Goal: Task Accomplishment & Management: Use online tool/utility

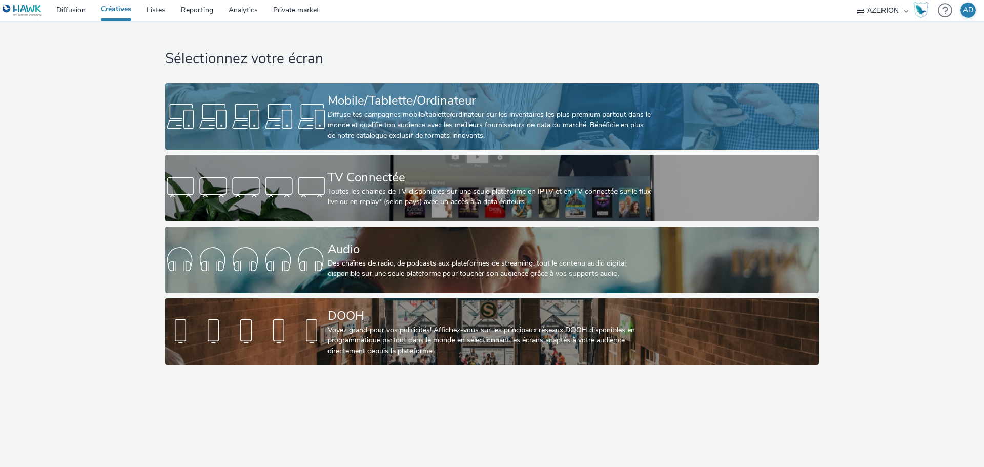
click at [427, 106] on div "Mobile/Tablette/Ordinateur" at bounding box center [490, 101] width 325 height 18
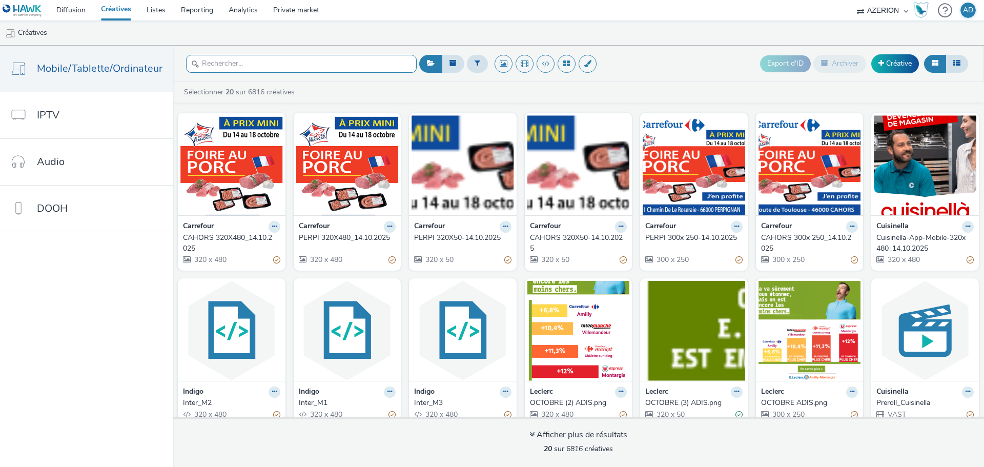
click at [245, 59] on input "text" at bounding box center [301, 64] width 231 height 18
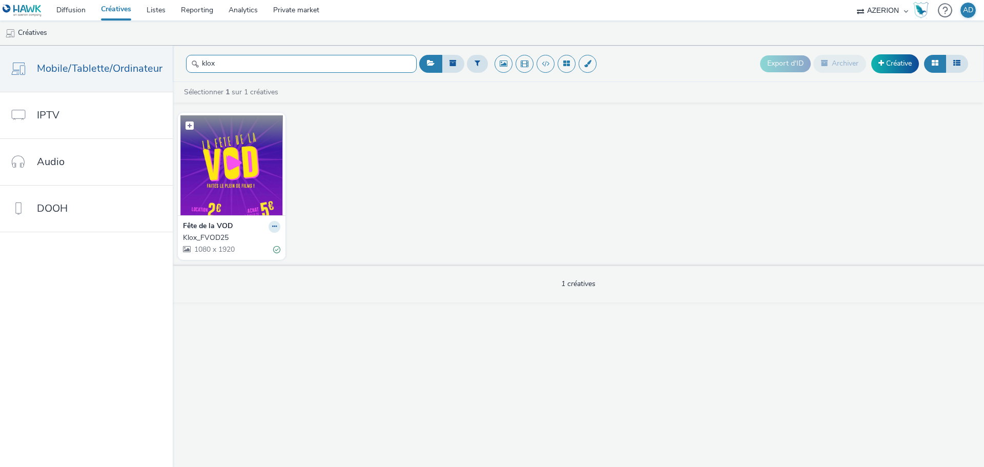
type input "klox"
click at [241, 172] on img at bounding box center [231, 165] width 103 height 100
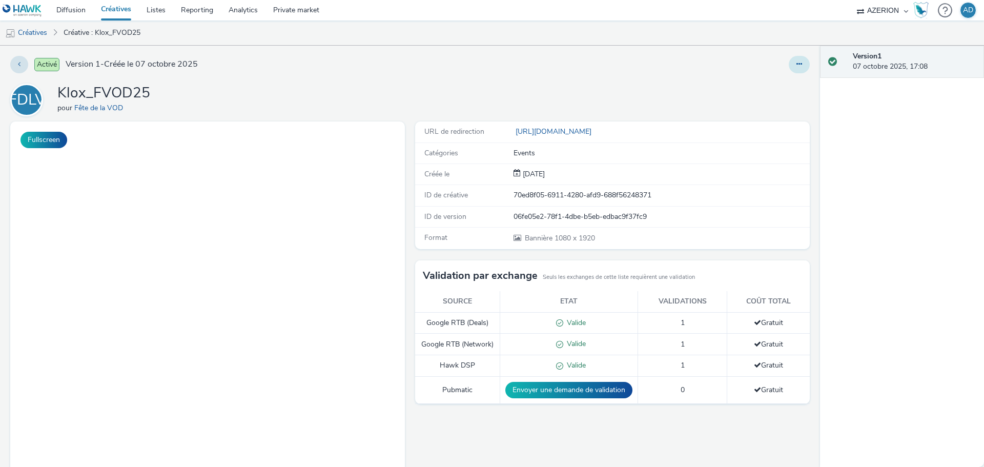
click at [797, 65] on icon at bounding box center [800, 63] width 6 height 7
click at [762, 84] on link "Modifier" at bounding box center [771, 85] width 77 height 21
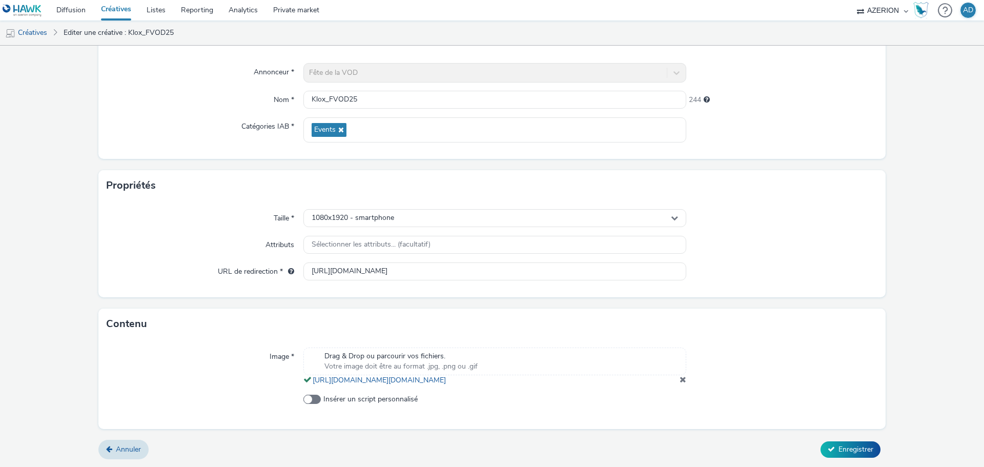
scroll to position [95, 0]
click at [353, 214] on span "1080x1920 - smartphone" at bounding box center [353, 218] width 83 height 9
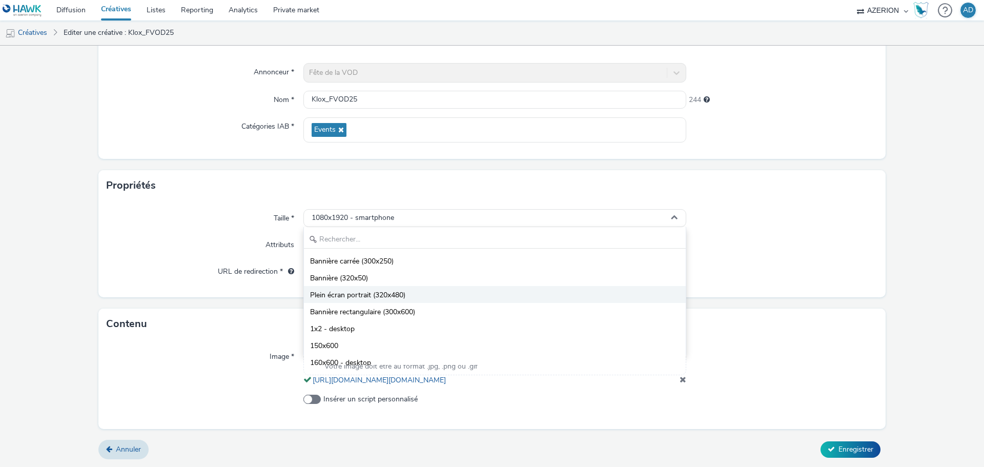
click at [407, 286] on li "Plein écran portrait (320x480)" at bounding box center [495, 294] width 382 height 17
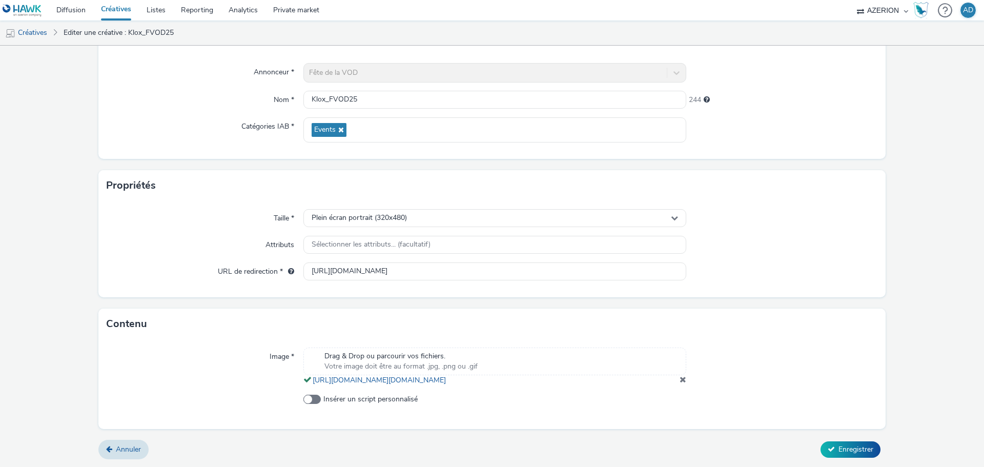
click at [680, 378] on span at bounding box center [683, 379] width 7 height 8
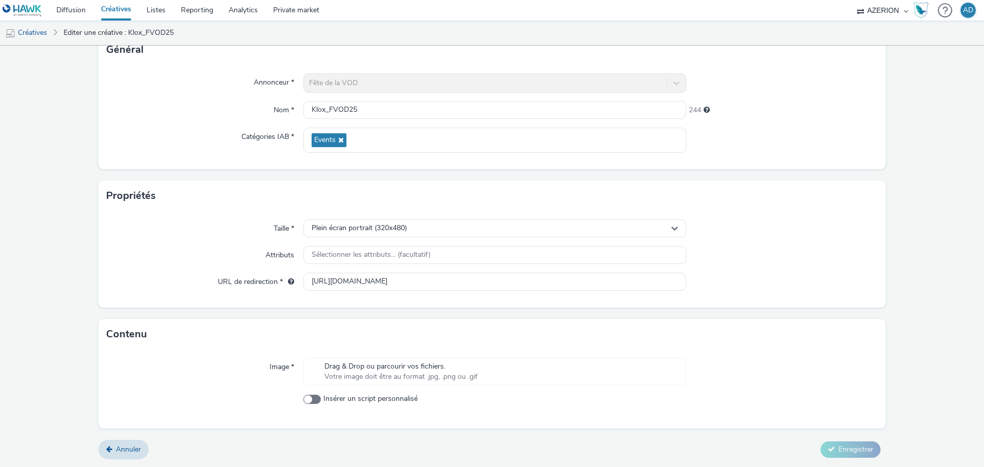
click at [428, 372] on span "Votre image doit être au format .jpg, .png ou .gif" at bounding box center [401, 377] width 153 height 10
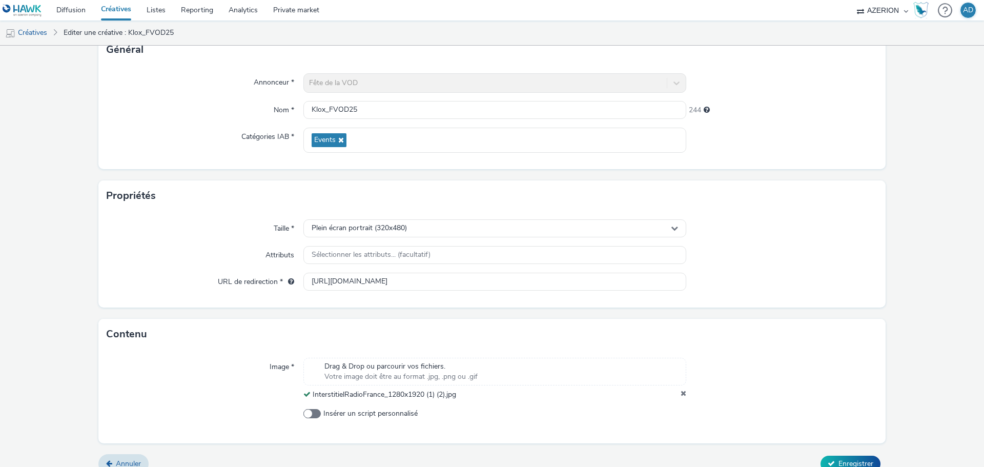
scroll to position [88, 0]
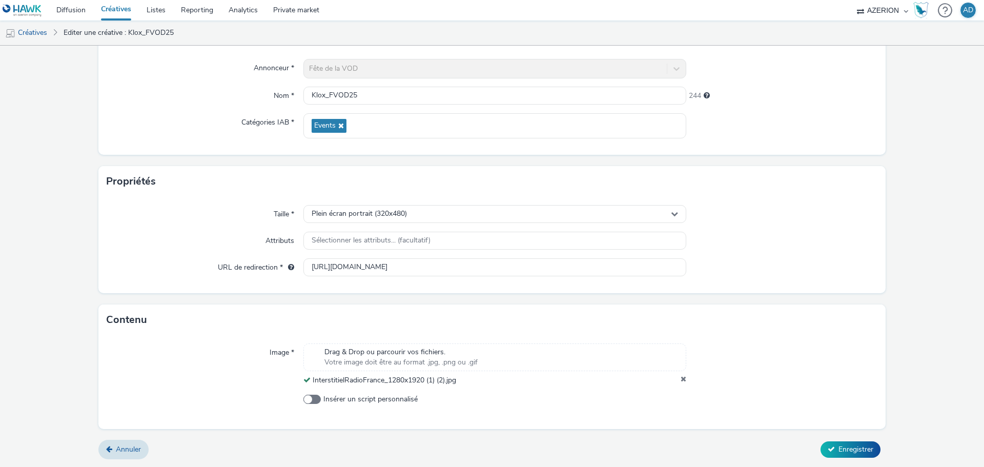
drag, startPoint x: 847, startPoint y: 448, endPoint x: 955, endPoint y: 389, distance: 123.2
click at [955, 389] on form "Editer une créative Général Annonceur * Fête de la VOD Nom * Klox_FVOD25 244 Ca…" at bounding box center [492, 212] width 984 height 510
click at [839, 449] on span "Enregistrer" at bounding box center [856, 450] width 35 height 10
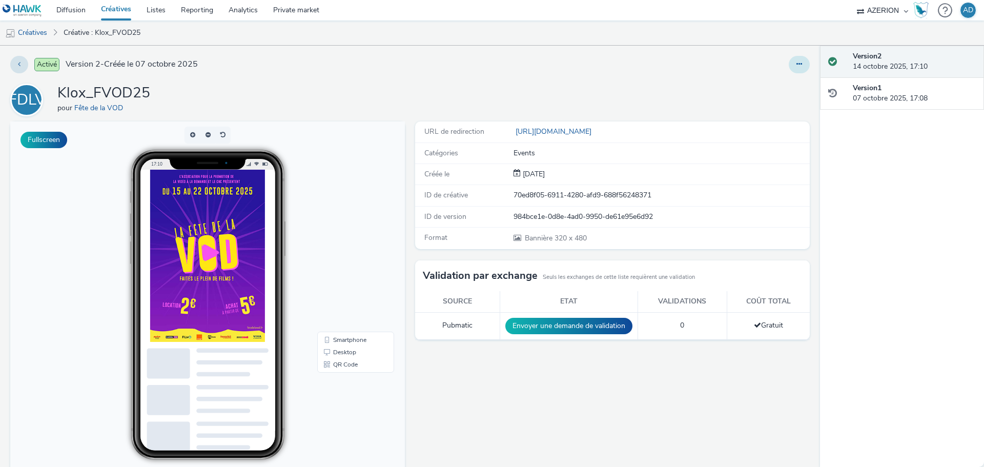
click at [797, 64] on icon at bounding box center [800, 63] width 6 height 7
click at [776, 85] on link "Modifier" at bounding box center [771, 85] width 77 height 21
